Goal: Task Accomplishment & Management: Use online tool/utility

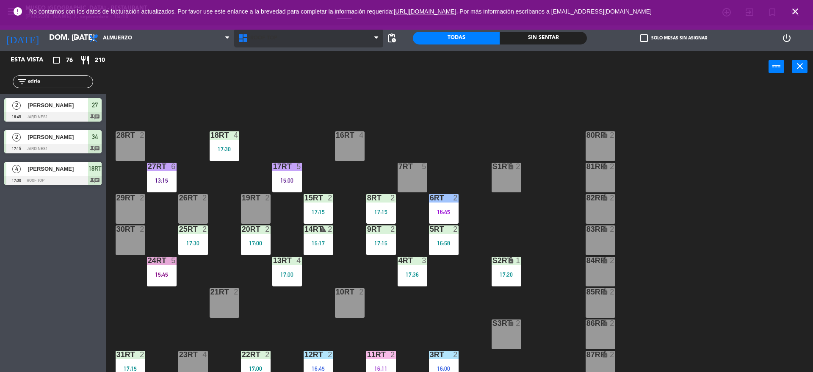
scroll to position [138, 0]
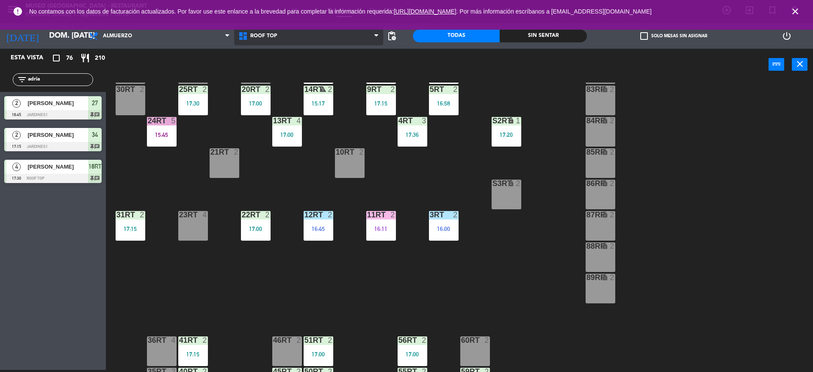
click at [245, 34] on icon at bounding box center [244, 36] width 12 height 10
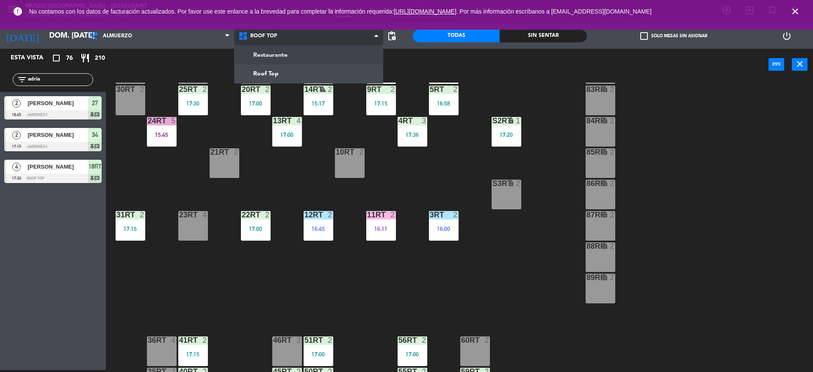
scroll to position [0, 0]
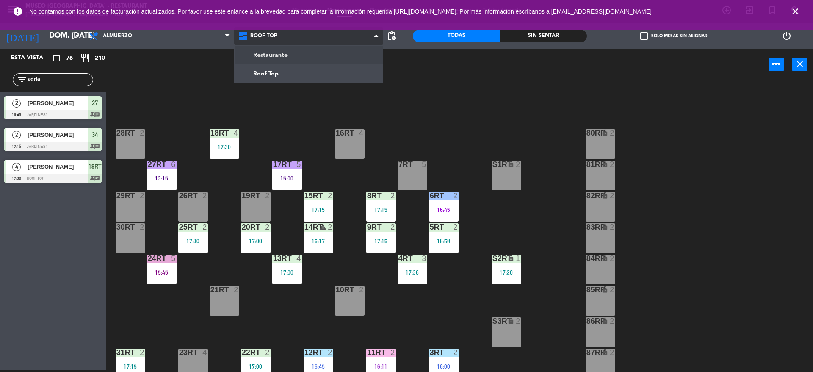
click at [256, 50] on ng-component "menu [GEOGRAPHIC_DATA] - Restaurant [PERSON_NAME] 7. septiembre - 18:18 Mis res…" at bounding box center [406, 185] width 813 height 374
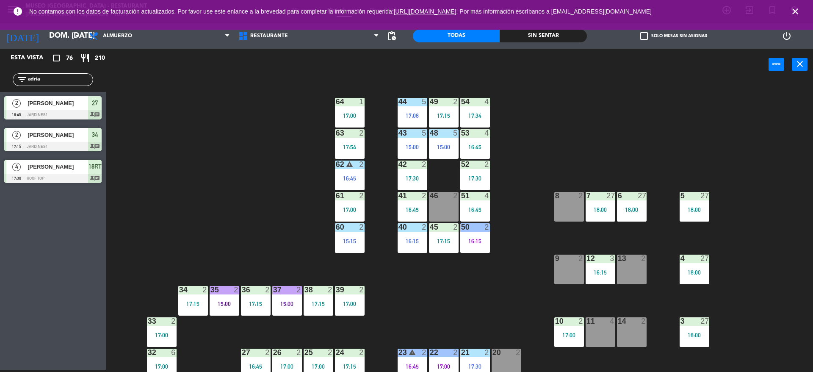
scroll to position [69, 0]
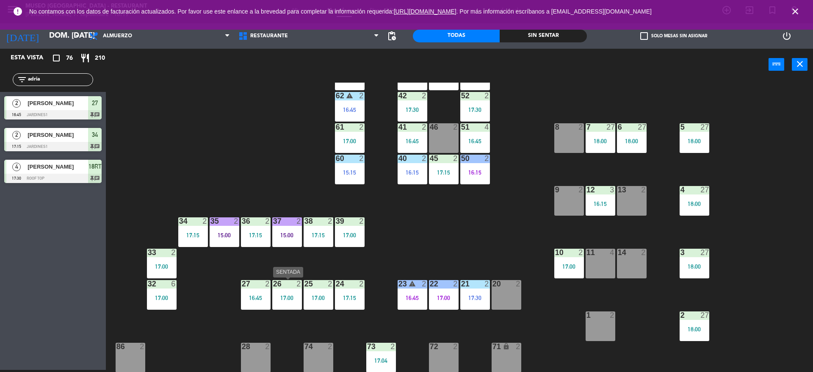
click at [281, 291] on div "26 2 17:00" at bounding box center [287, 295] width 30 height 30
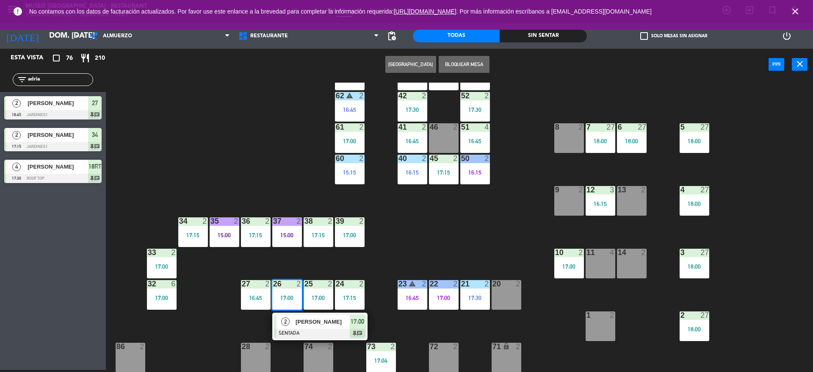
click at [68, 75] on input "adria" at bounding box center [60, 79] width 66 height 9
type input "a"
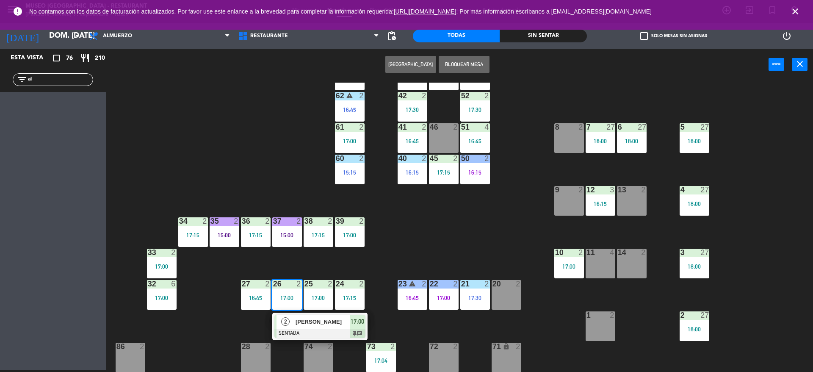
type input "a"
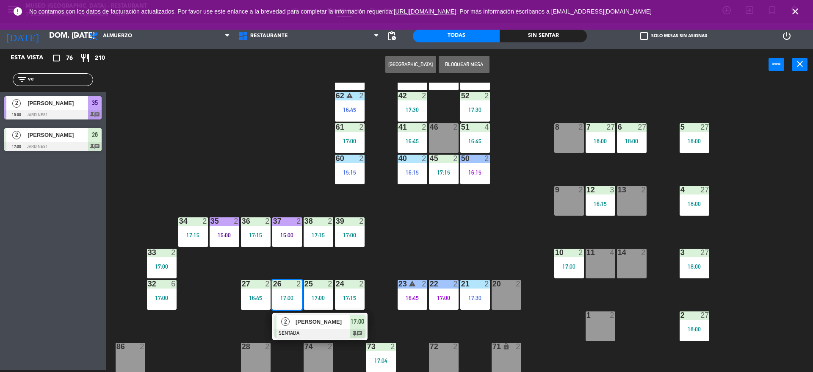
type input "ve"
click at [95, 198] on div "Esta vista crop_square 76 restaurant 210 filter_list ve 2 [PERSON_NAME] 15:00 J…" at bounding box center [53, 209] width 106 height 321
